Goal: Task Accomplishment & Management: Complete application form

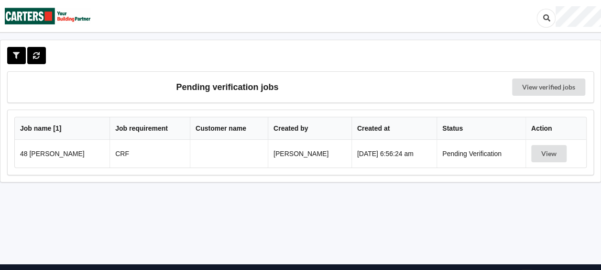
click at [557, 162] on td "View" at bounding box center [556, 154] width 61 height 28
click at [550, 152] on button "View" at bounding box center [548, 153] width 35 height 17
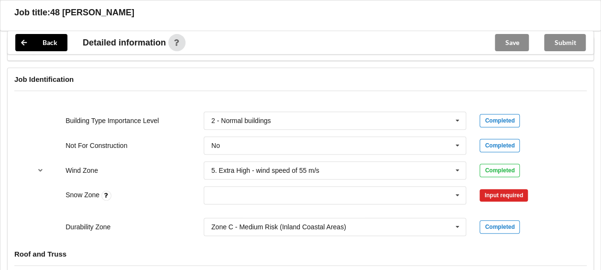
scroll to position [455, 0]
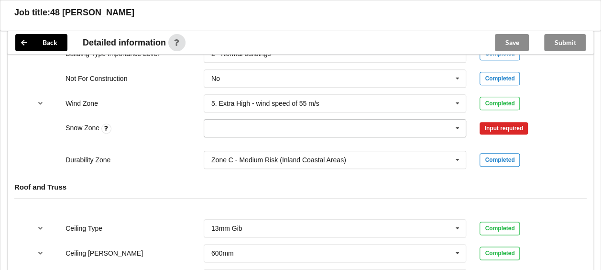
click at [460, 122] on icon at bounding box center [457, 129] width 14 height 18
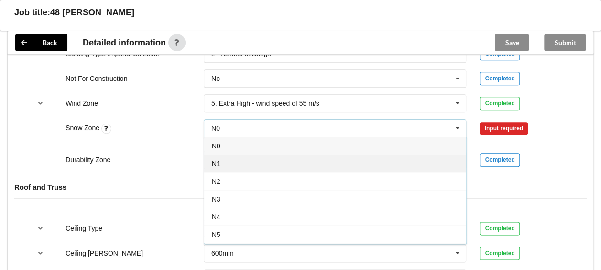
click at [286, 158] on div "N1" at bounding box center [335, 163] width 262 height 18
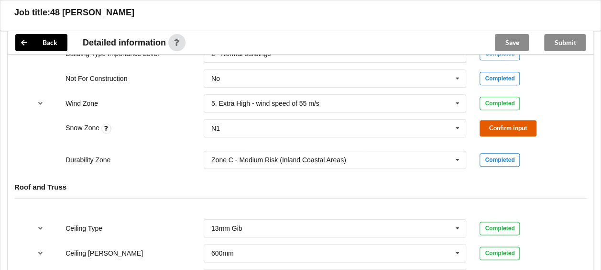
click at [529, 123] on button "Confirm input" at bounding box center [508, 128] width 57 height 16
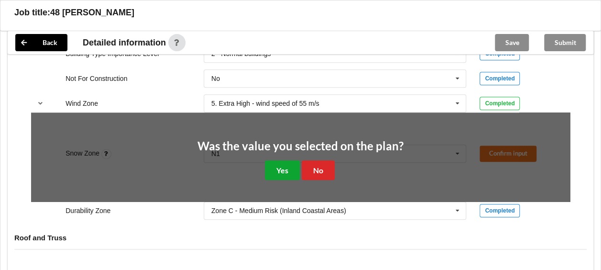
click at [269, 168] on button "Yes" at bounding box center [282, 170] width 35 height 20
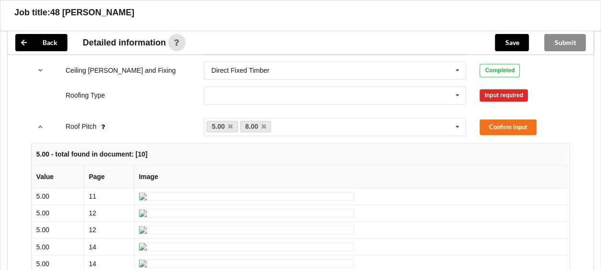
scroll to position [637, 0]
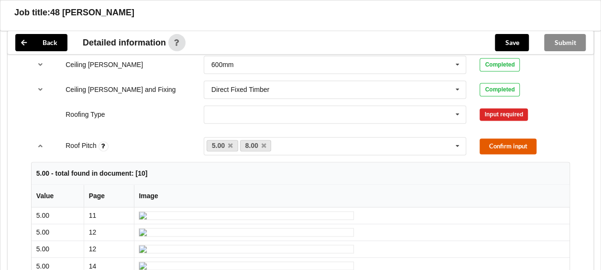
click at [505, 141] on button "Confirm input" at bounding box center [508, 146] width 57 height 16
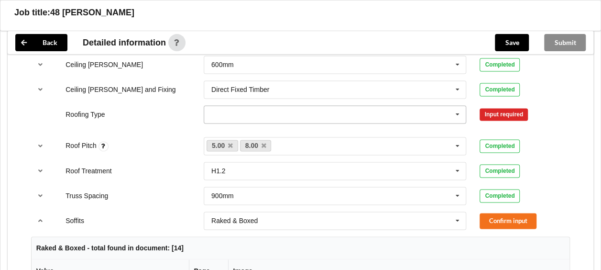
click at [458, 112] on icon at bounding box center [457, 115] width 14 height 18
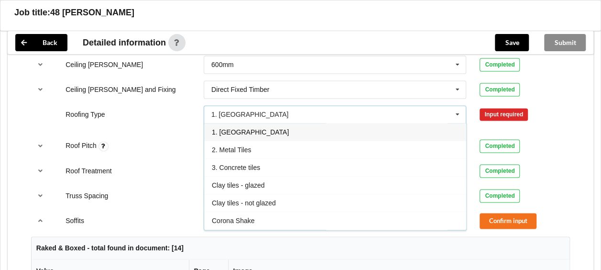
click at [384, 127] on div "1. [GEOGRAPHIC_DATA]" at bounding box center [335, 132] width 262 height 18
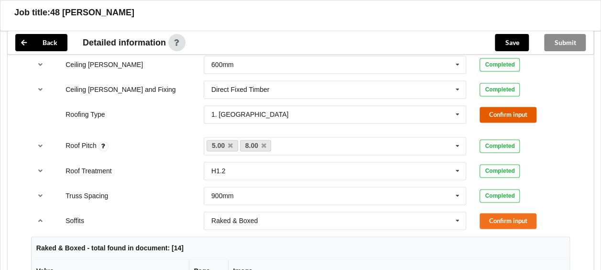
click at [497, 114] on button "Confirm input" at bounding box center [508, 115] width 57 height 16
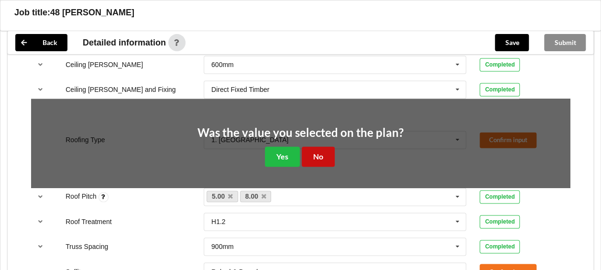
click at [321, 155] on button "No" at bounding box center [318, 156] width 33 height 20
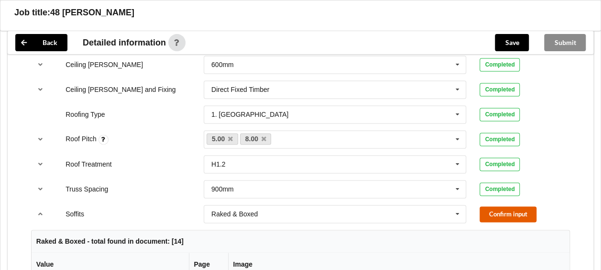
click at [527, 206] on button "Confirm input" at bounding box center [508, 214] width 57 height 16
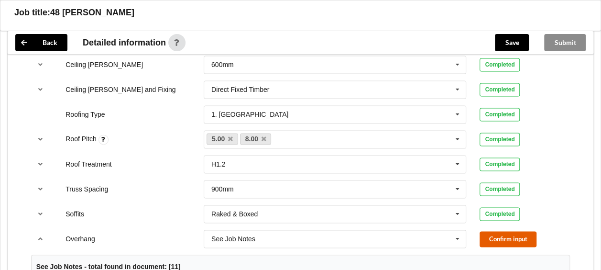
click at [513, 237] on button "Confirm input" at bounding box center [508, 239] width 57 height 16
click at [511, 236] on button "Confirm input" at bounding box center [508, 239] width 57 height 16
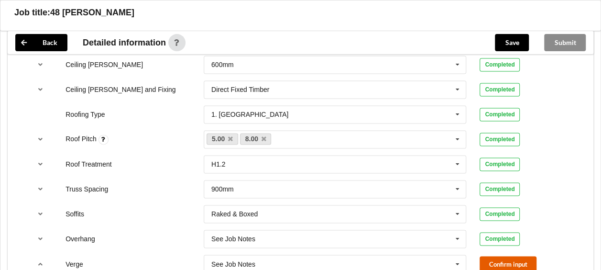
click at [511, 264] on button "Confirm input" at bounding box center [508, 264] width 57 height 16
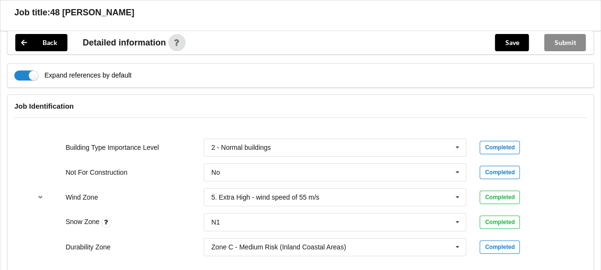
scroll to position [379, 0]
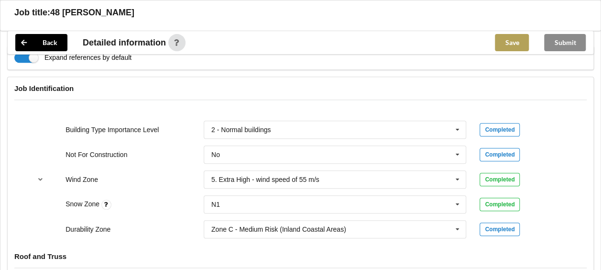
click at [514, 39] on button "Save" at bounding box center [512, 42] width 34 height 17
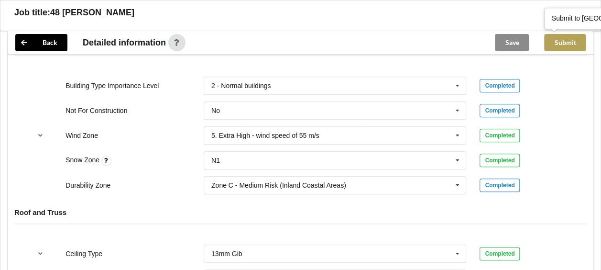
click at [571, 39] on button "Submit" at bounding box center [565, 42] width 42 height 17
